Goal: Task Accomplishment & Management: Use online tool/utility

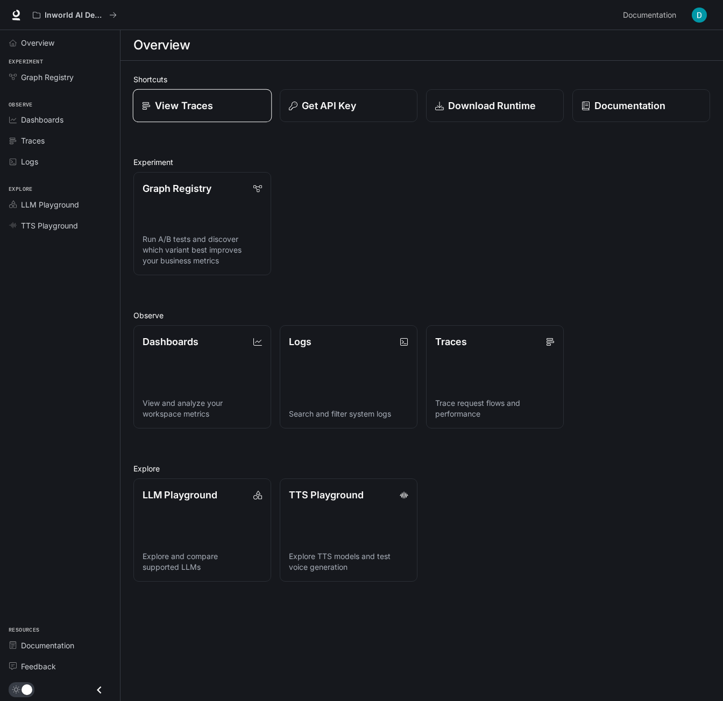
click at [210, 113] on link "View Traces" at bounding box center [202, 105] width 139 height 33
